Goal: Task Accomplishment & Management: Use online tool/utility

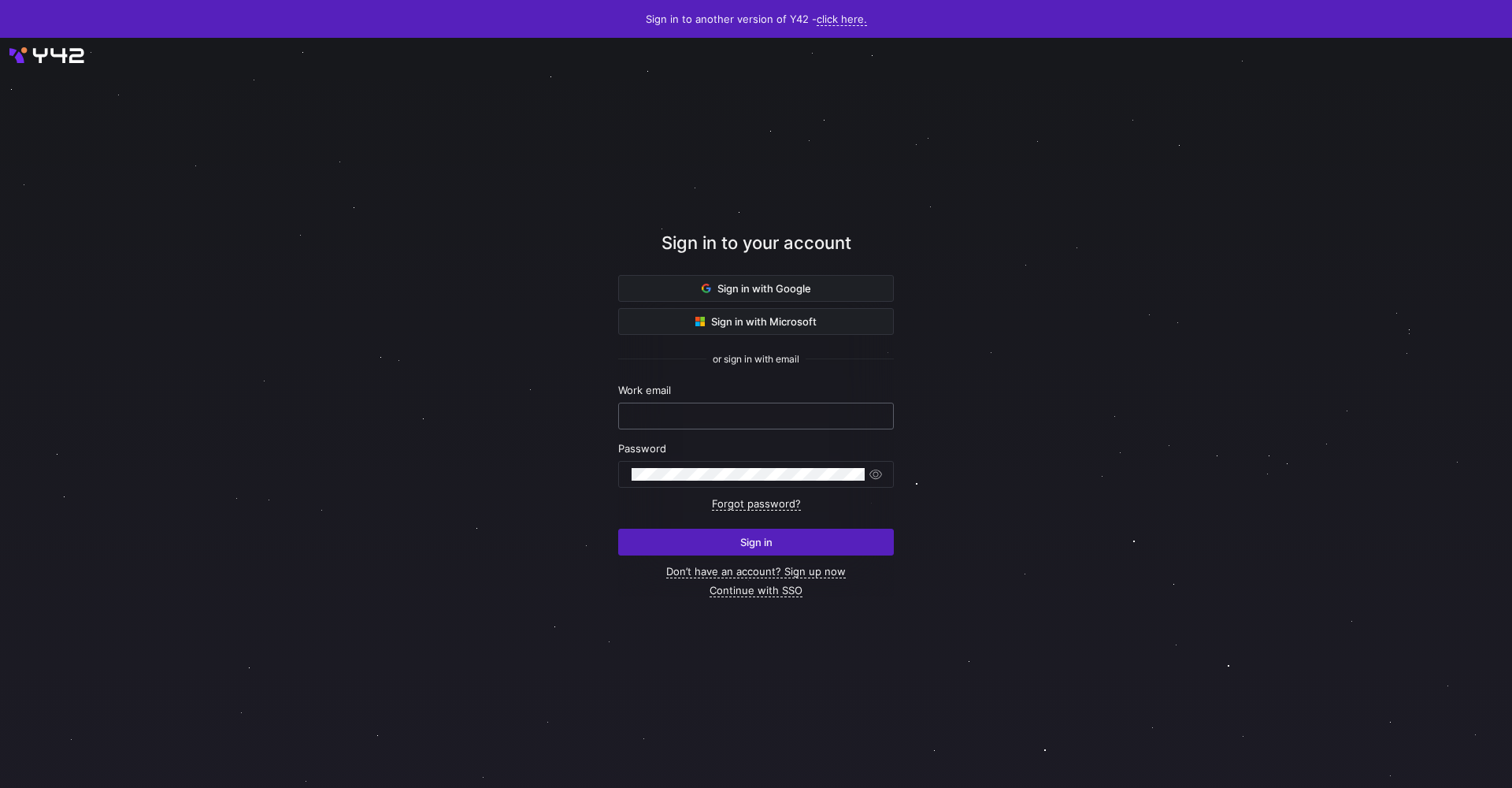
type input "[PERSON_NAME][EMAIL_ADDRESS][DOMAIN_NAME]"
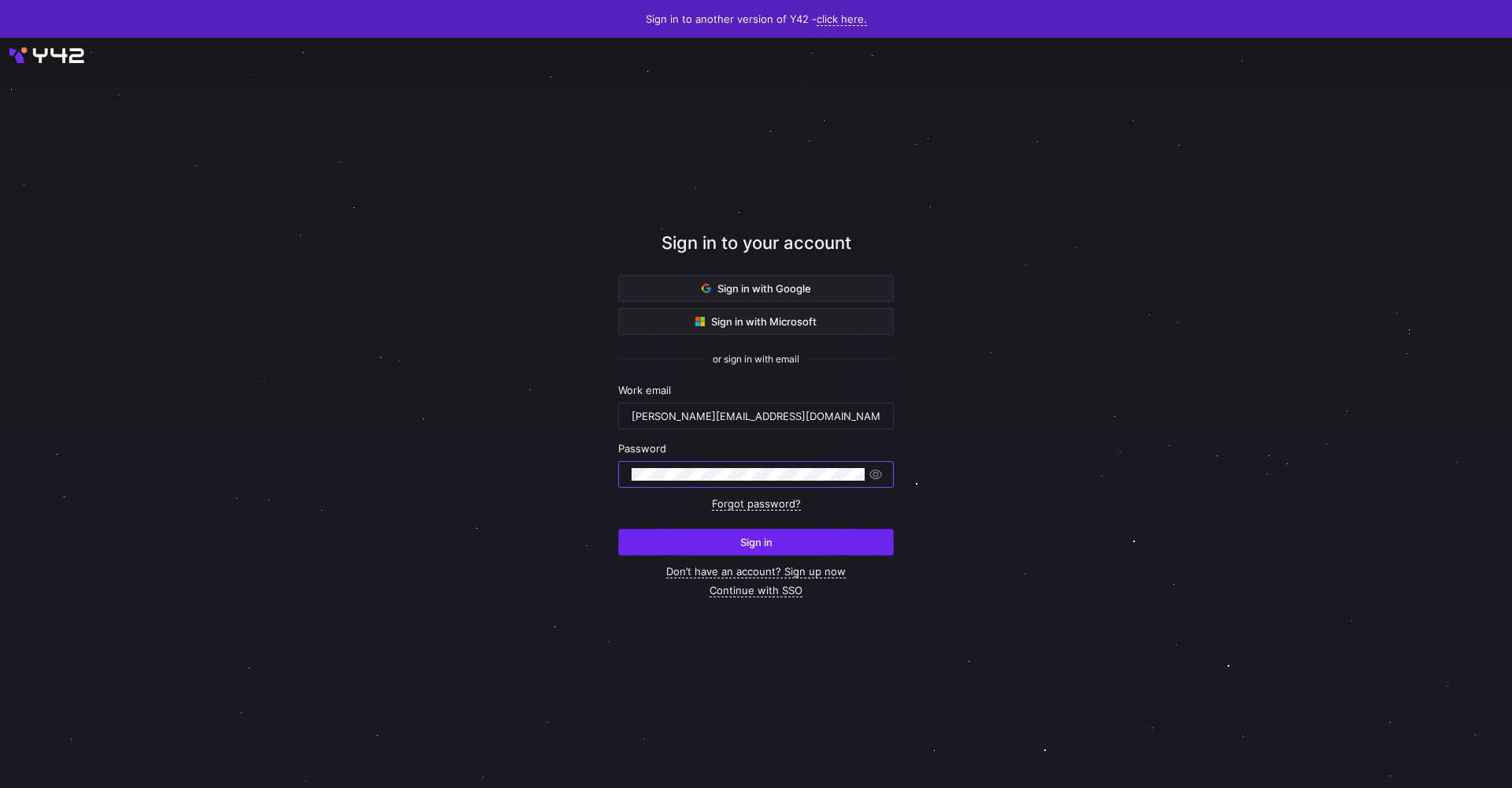
click at [739, 553] on span "submit" at bounding box center [756, 542] width 274 height 25
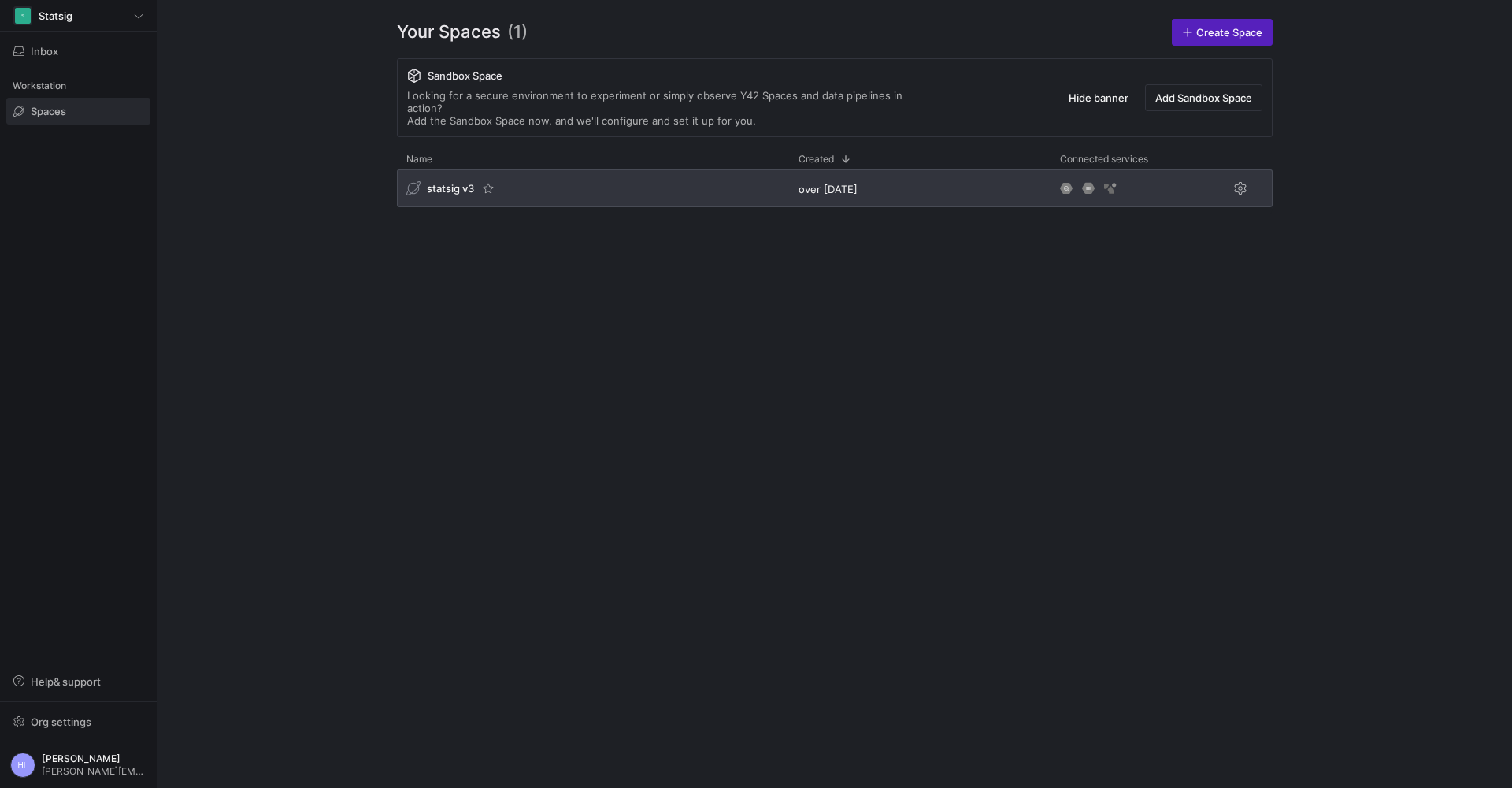
click at [440, 182] on span "statsig v3" at bounding box center [450, 188] width 47 height 12
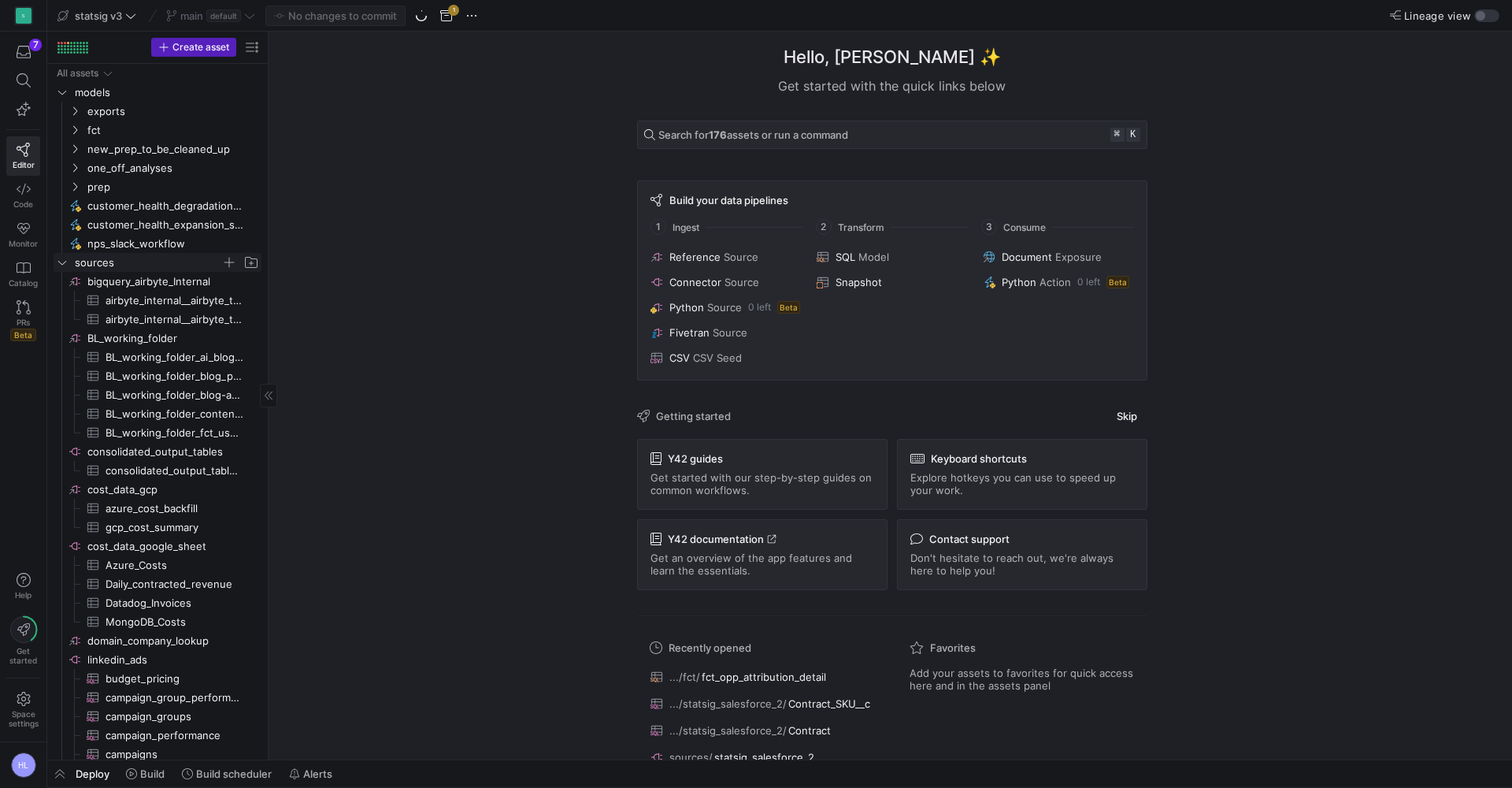
click at [66, 264] on icon "Press SPACE to select this row." at bounding box center [62, 262] width 11 height 9
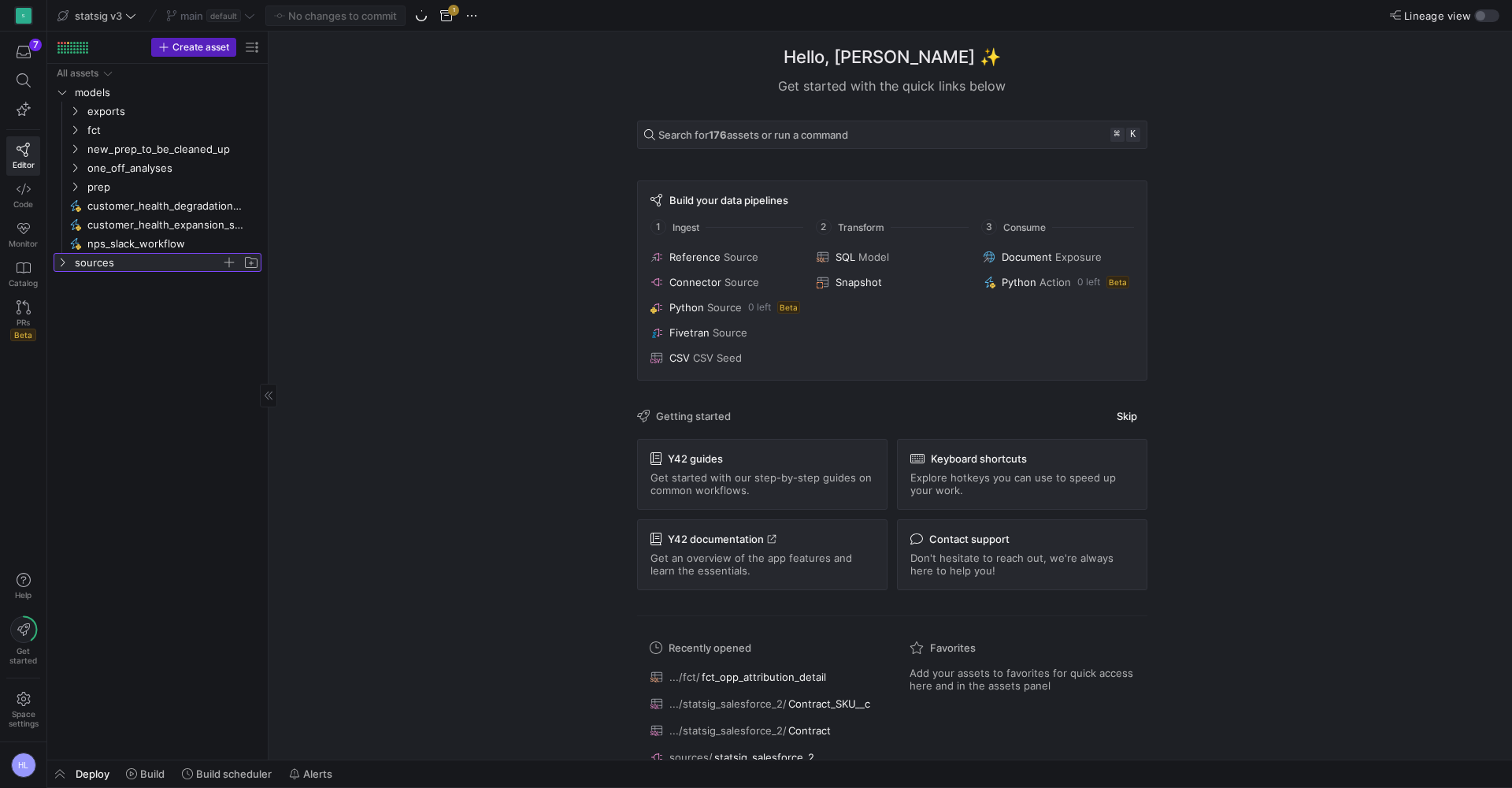
click at [59, 265] on icon at bounding box center [62, 262] width 11 height 9
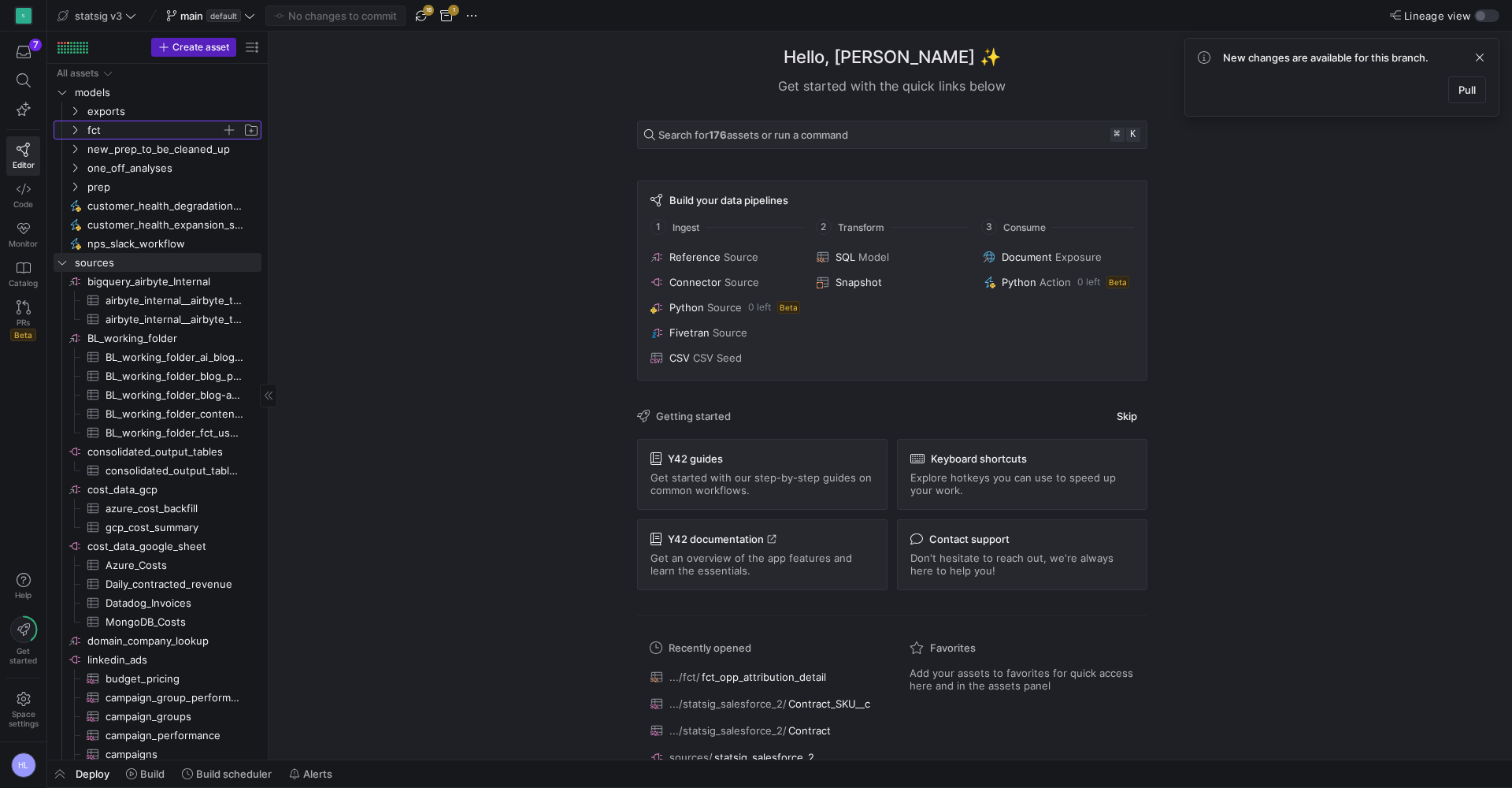
click at [72, 132] on icon "Press SPACE to select this row." at bounding box center [74, 129] width 11 height 9
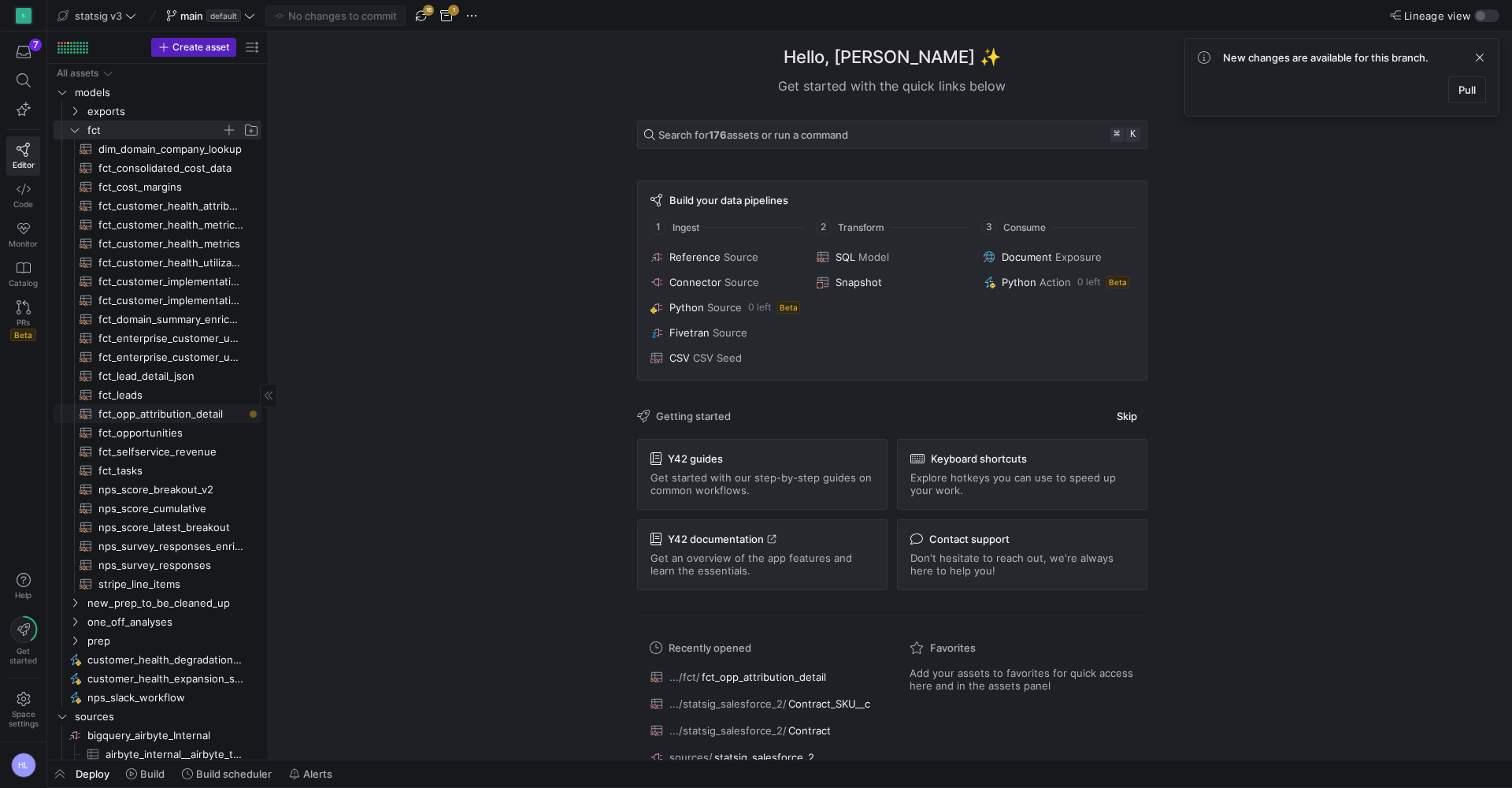
click at [159, 410] on span "fct_opp_attribution_detail​​​​​​​​​​" at bounding box center [171, 414] width 145 height 18
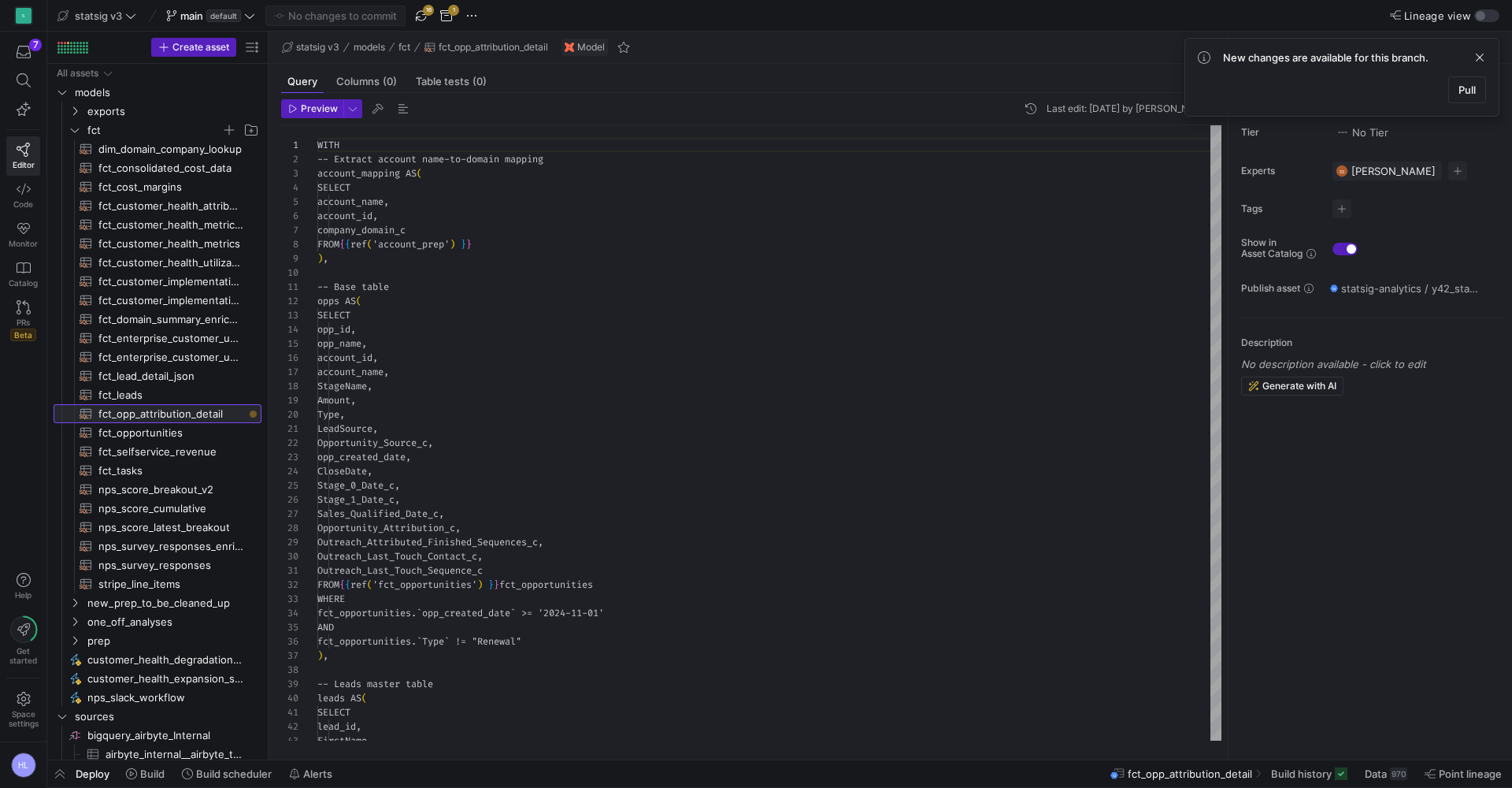
scroll to position [141, 0]
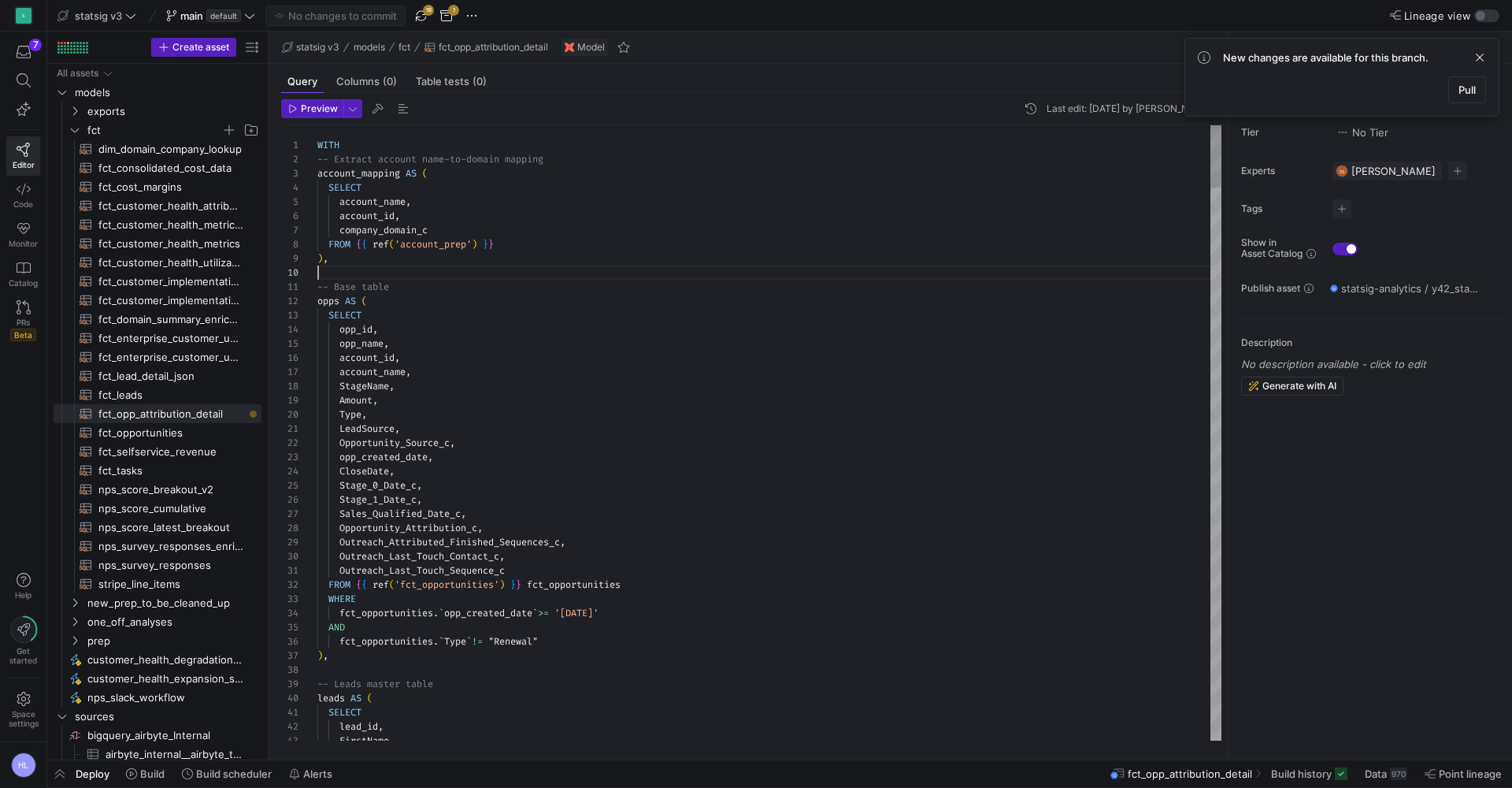
click at [430, 267] on div at bounding box center [770, 272] width 904 height 14
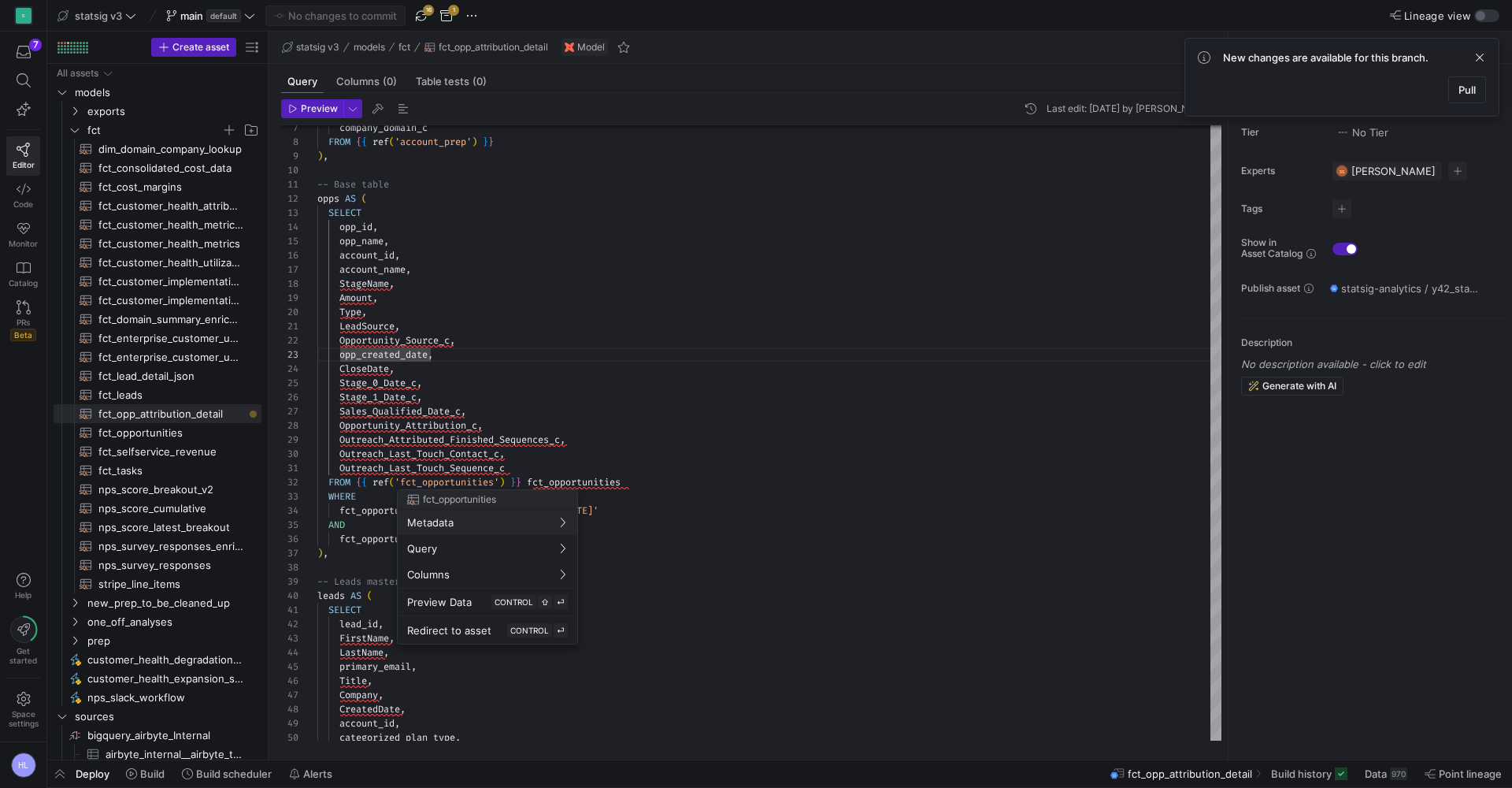
click at [477, 486] on div at bounding box center [756, 394] width 1512 height 788
click at [548, 454] on div "Outreach_Last_Touch_Contact_c ," at bounding box center [770, 453] width 904 height 14
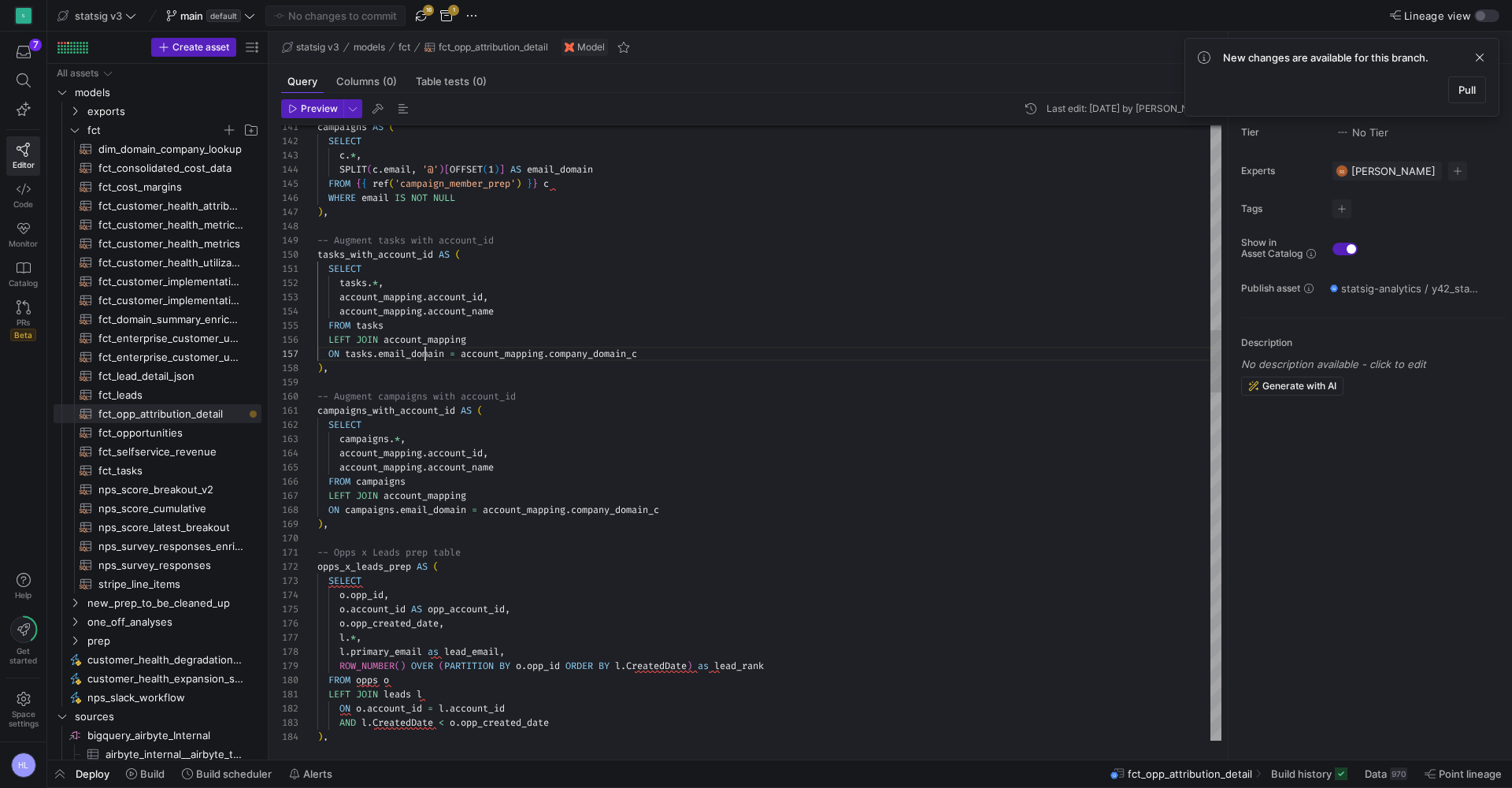
click at [426, 360] on div "ON tasks . email_domain = account_mapping . company_domain_c" at bounding box center [770, 353] width 904 height 14
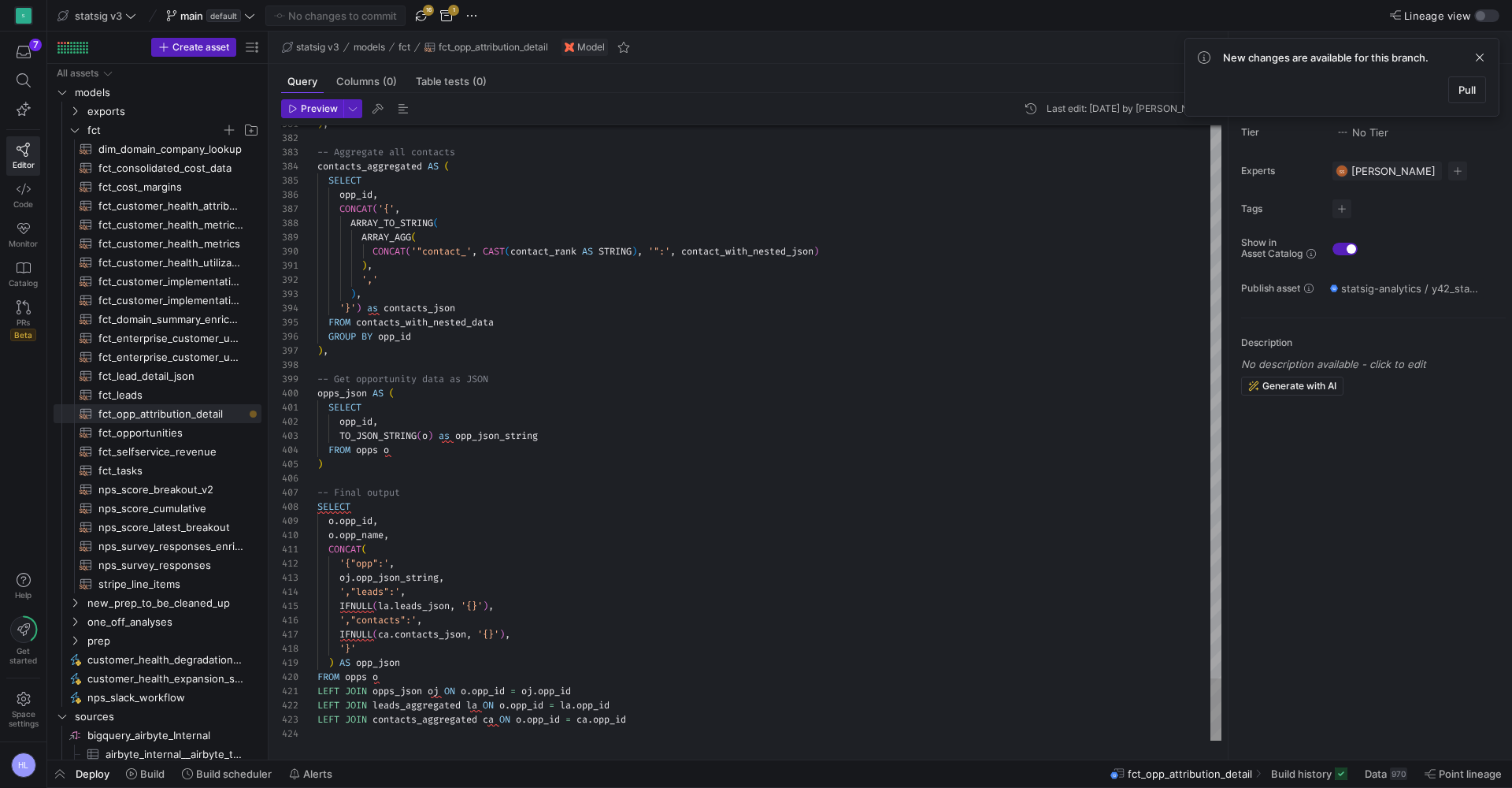
scroll to position [0, 0]
click at [409, 577] on span "opp_json_string" at bounding box center [397, 577] width 83 height 12
type textarea "SELECT opp_id, TO_JSON_STRING(o) as opp_json_string FROM opps o ) -- Final outp…"
click at [494, 442] on div "TO_JSON_STRING ( o ) as opp_json_string" at bounding box center [770, 435] width 904 height 14
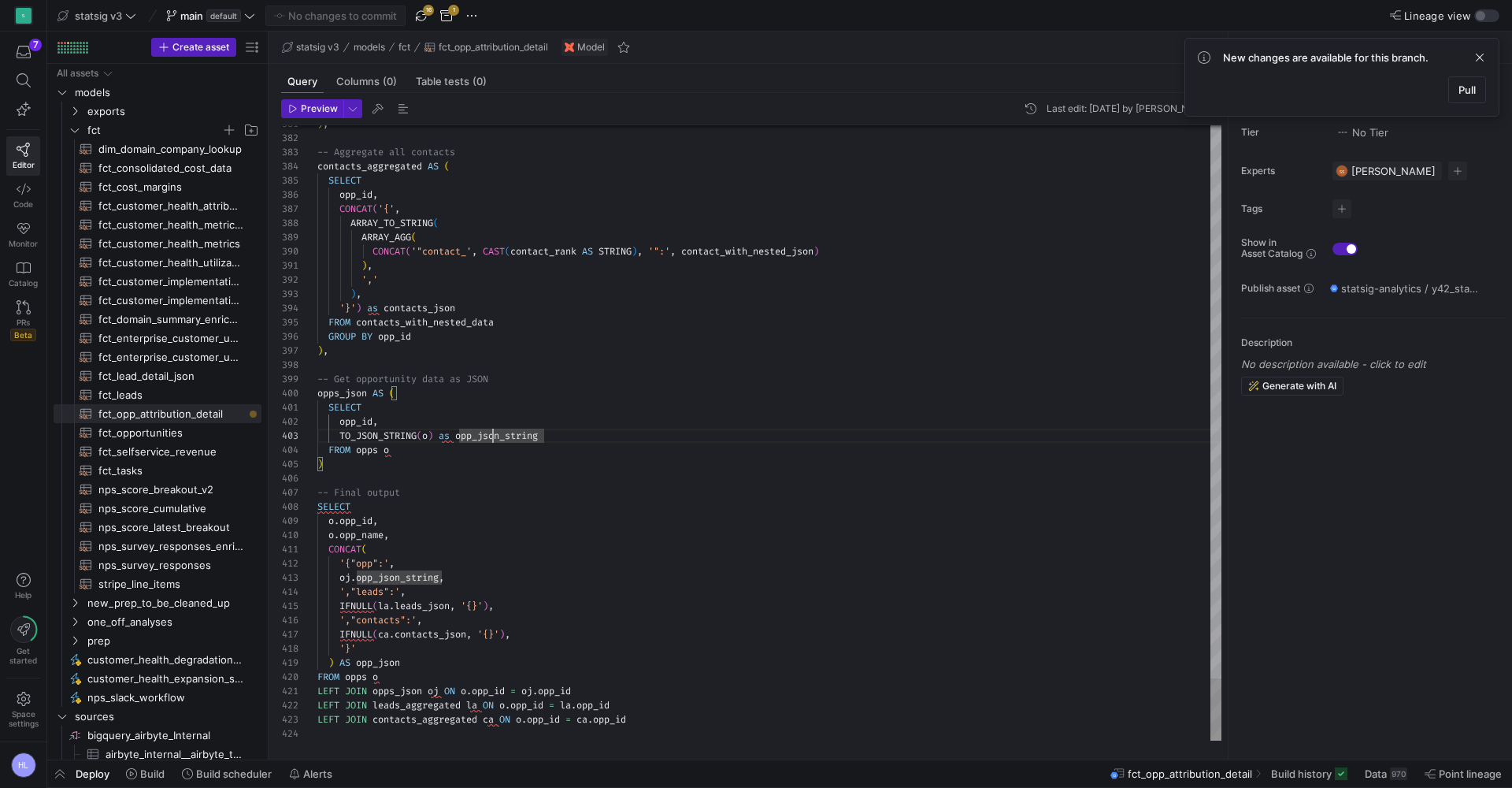
scroll to position [28, 176]
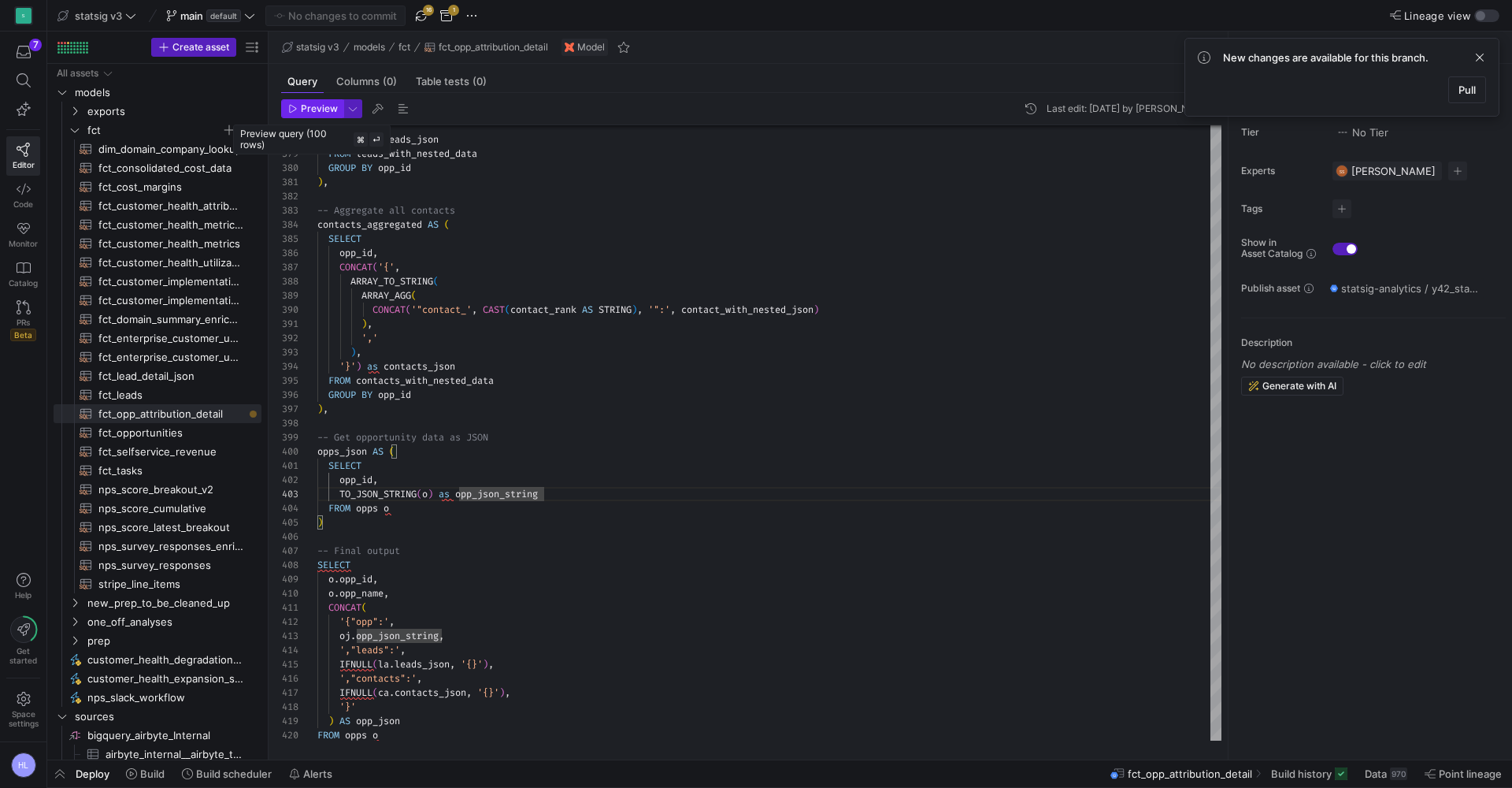
click at [308, 106] on span "Preview" at bounding box center [319, 108] width 37 height 11
